Goal: Share content

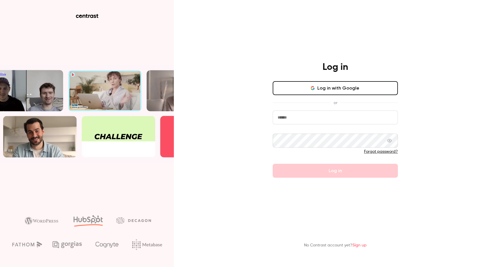
type input "**********"
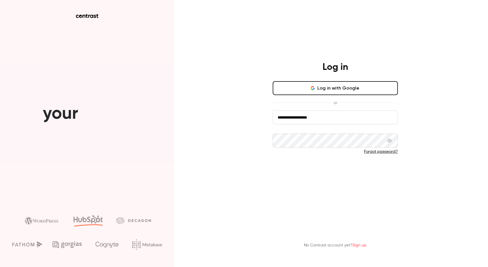
click at [300, 169] on form "**********" at bounding box center [335, 143] width 125 height 67
click at [302, 174] on button "Log in" at bounding box center [335, 171] width 125 height 14
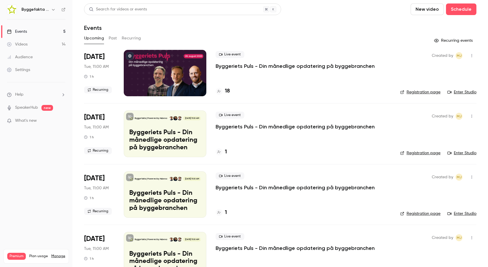
click at [45, 14] on div "Byggefakta | Powered by Hubexo" at bounding box center [36, 10] width 59 height 10
click at [55, 11] on icon "button" at bounding box center [53, 9] width 5 height 5
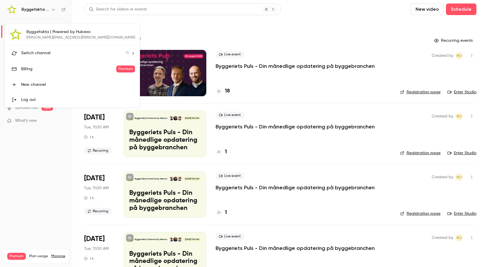
click at [41, 56] on span "Switch channel" at bounding box center [35, 53] width 29 height 6
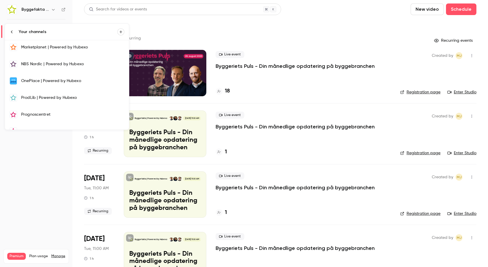
scroll to position [87, 0]
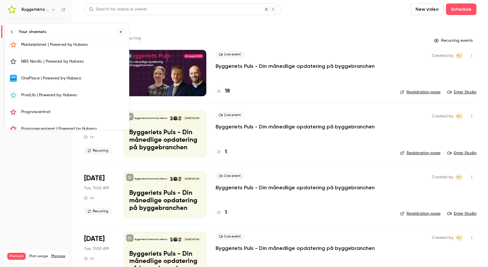
click at [35, 98] on div "ProdLib | Powered by Hubexo" at bounding box center [72, 95] width 103 height 6
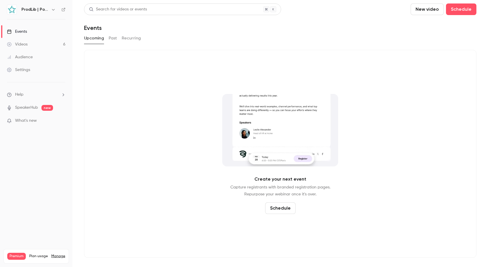
click at [26, 45] on div "Videos" at bounding box center [17, 44] width 21 height 6
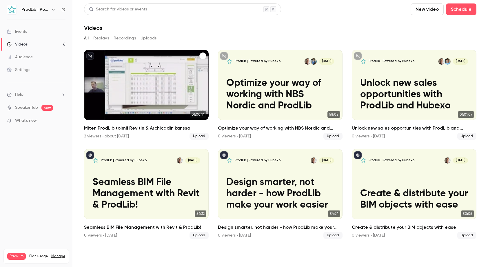
click at [204, 53] on button "Miten ProdLib toimii Revitin & Archicadin kanssa" at bounding box center [202, 55] width 7 height 7
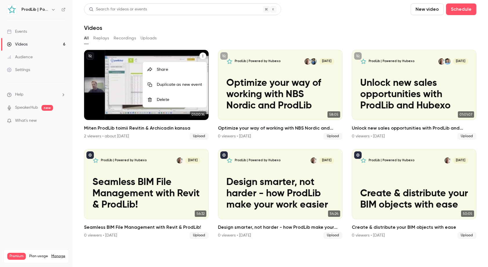
click at [168, 70] on div "Share" at bounding box center [179, 70] width 45 height 6
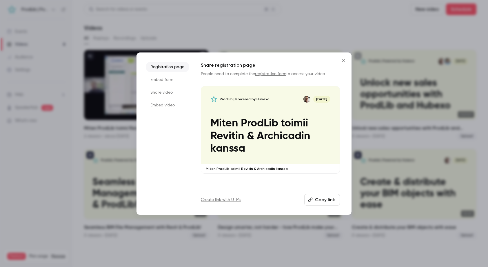
click at [321, 202] on button "Copy link" at bounding box center [322, 200] width 36 height 12
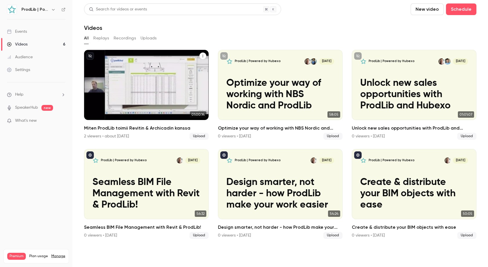
click at [94, 138] on div "2 viewers • about [DATE]" at bounding box center [106, 136] width 45 height 6
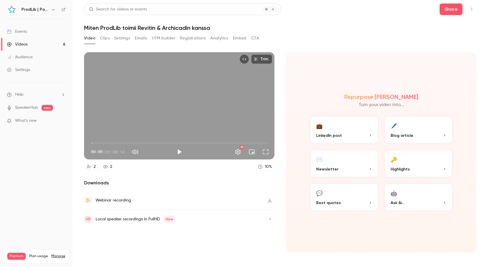
click at [106, 167] on icon at bounding box center [105, 166] width 5 height 5
